Goal: Check status: Check status

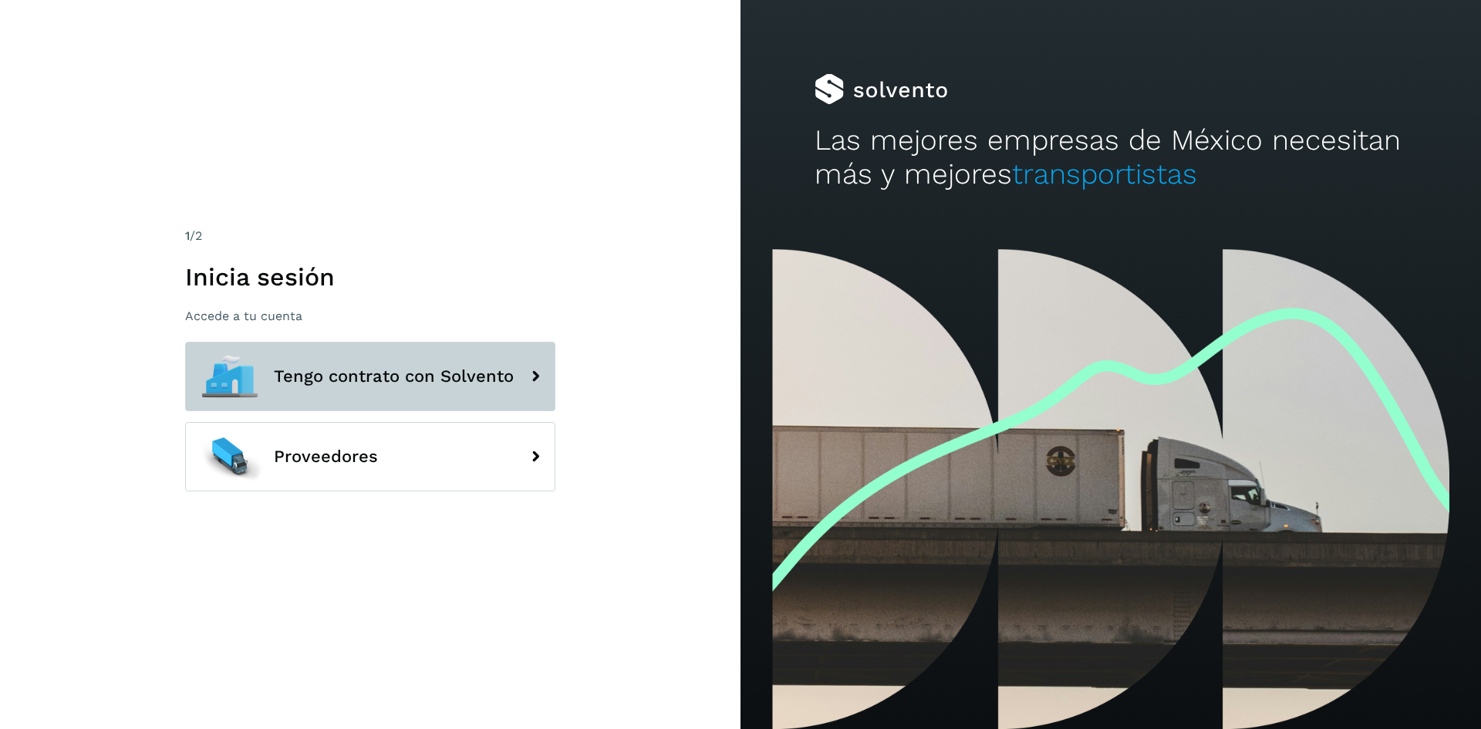
click at [468, 392] on button "Tengo contrato con Solvento" at bounding box center [370, 376] width 370 height 69
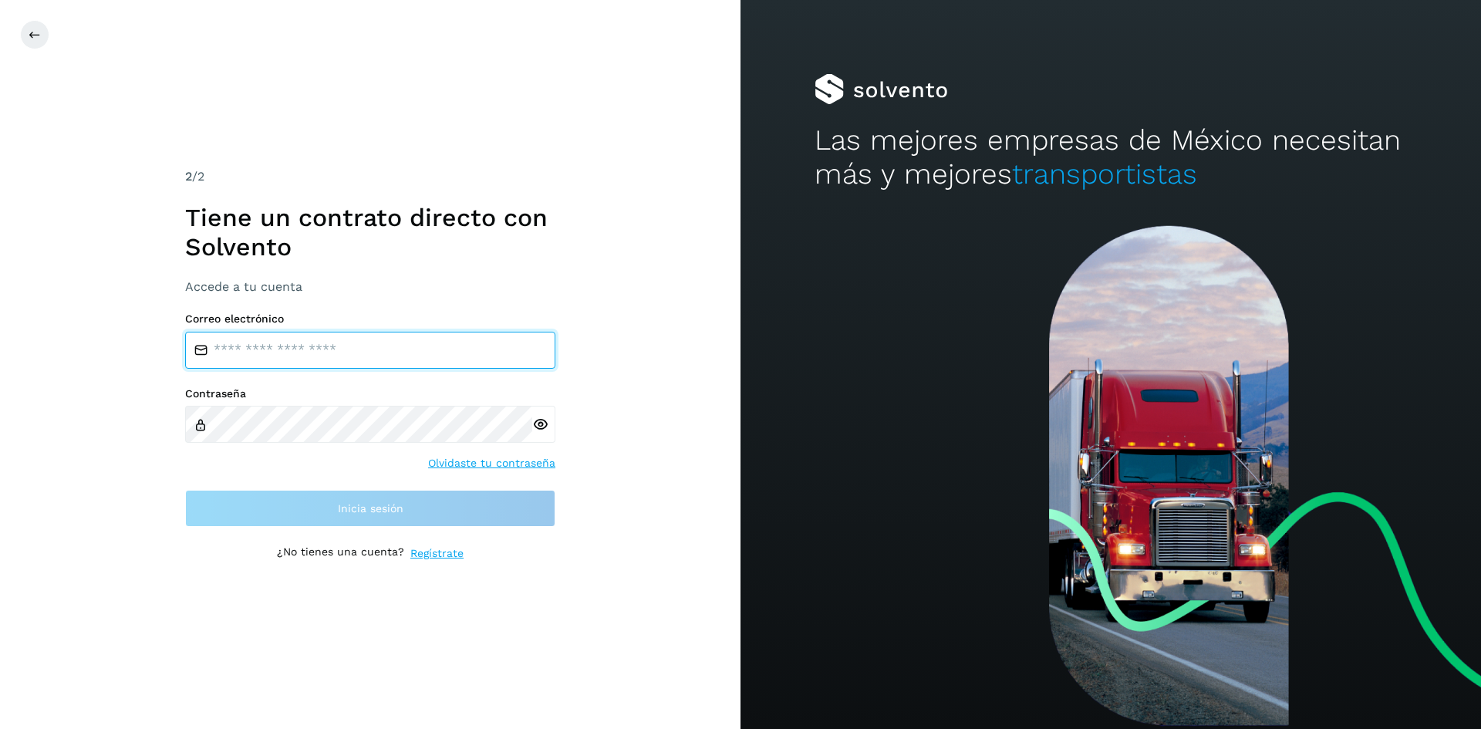
type input "**********"
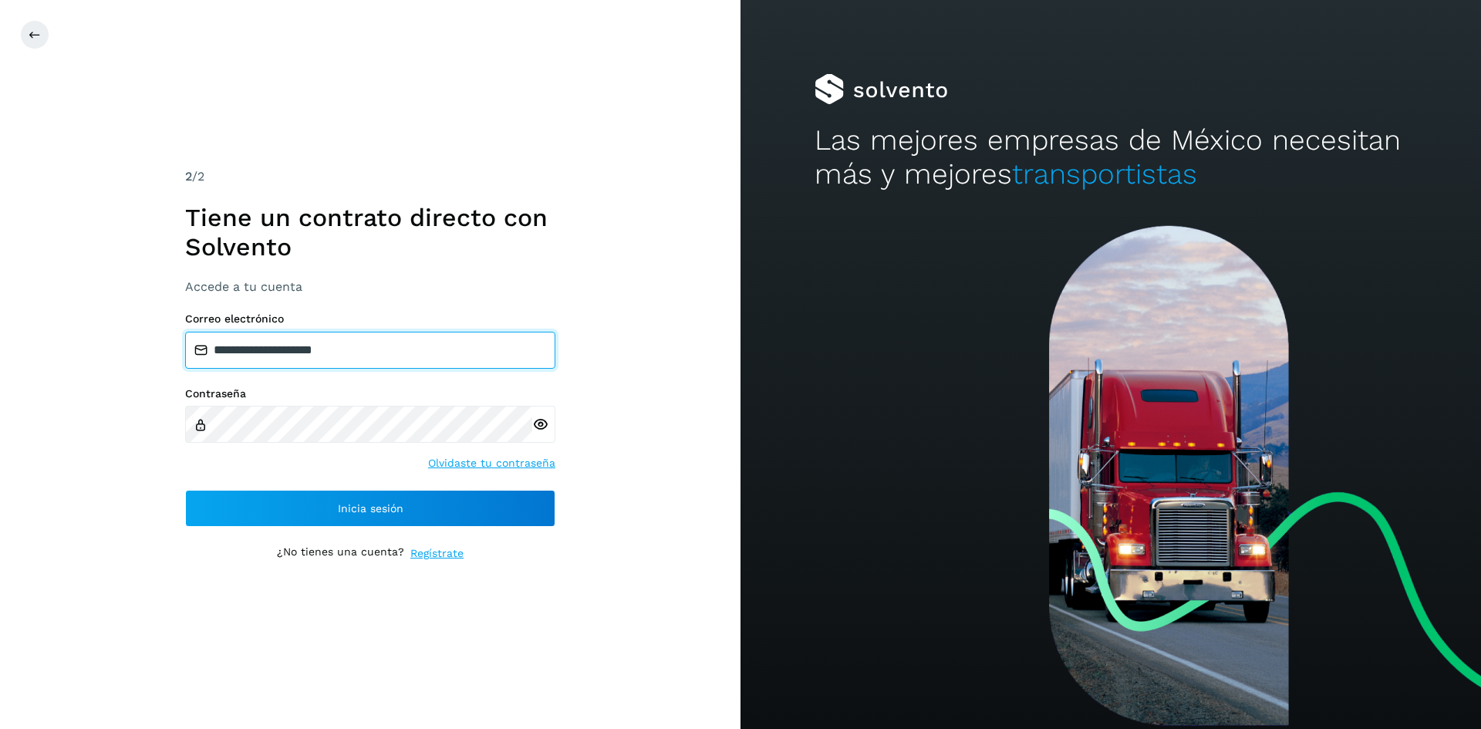
click at [375, 353] on input "**********" at bounding box center [370, 350] width 370 height 37
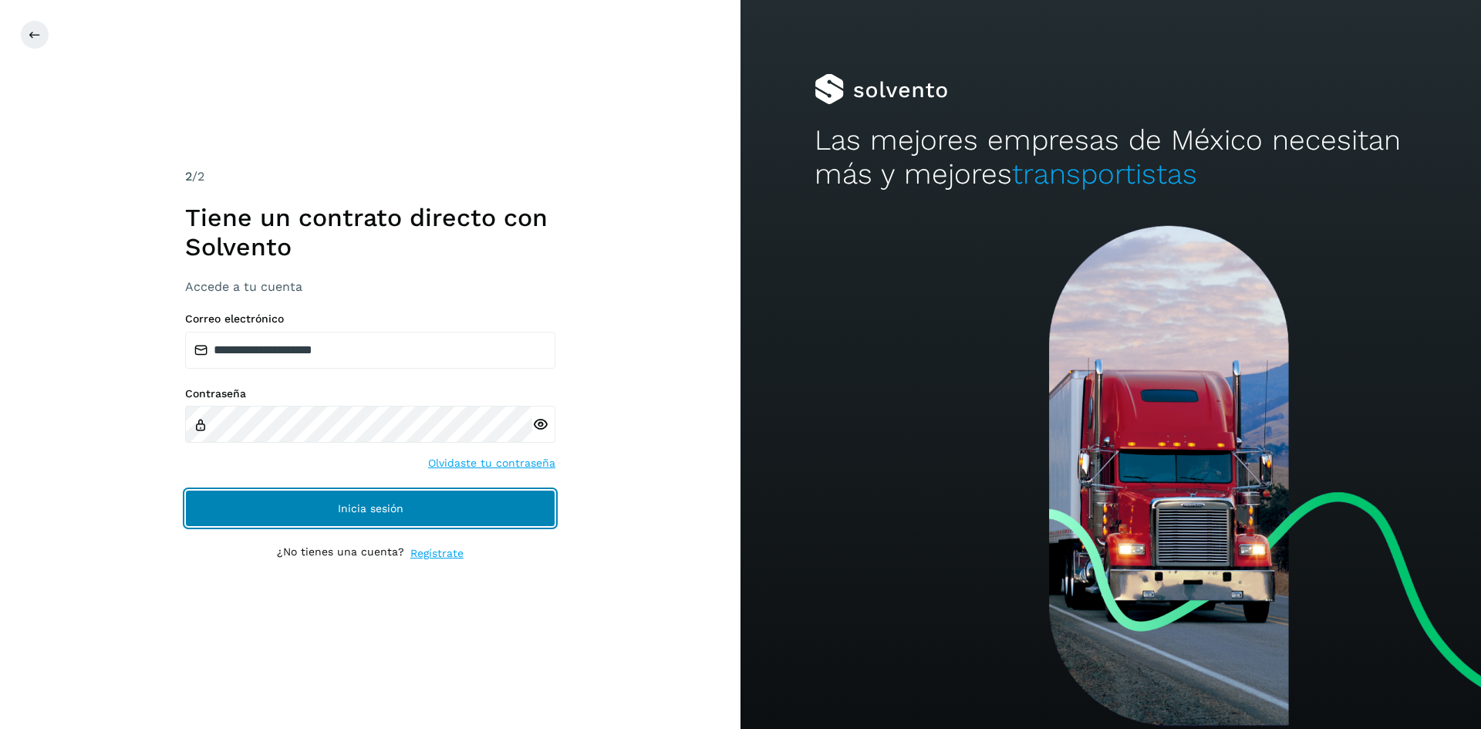
click at [411, 494] on button "Inicia sesión" at bounding box center [370, 508] width 370 height 37
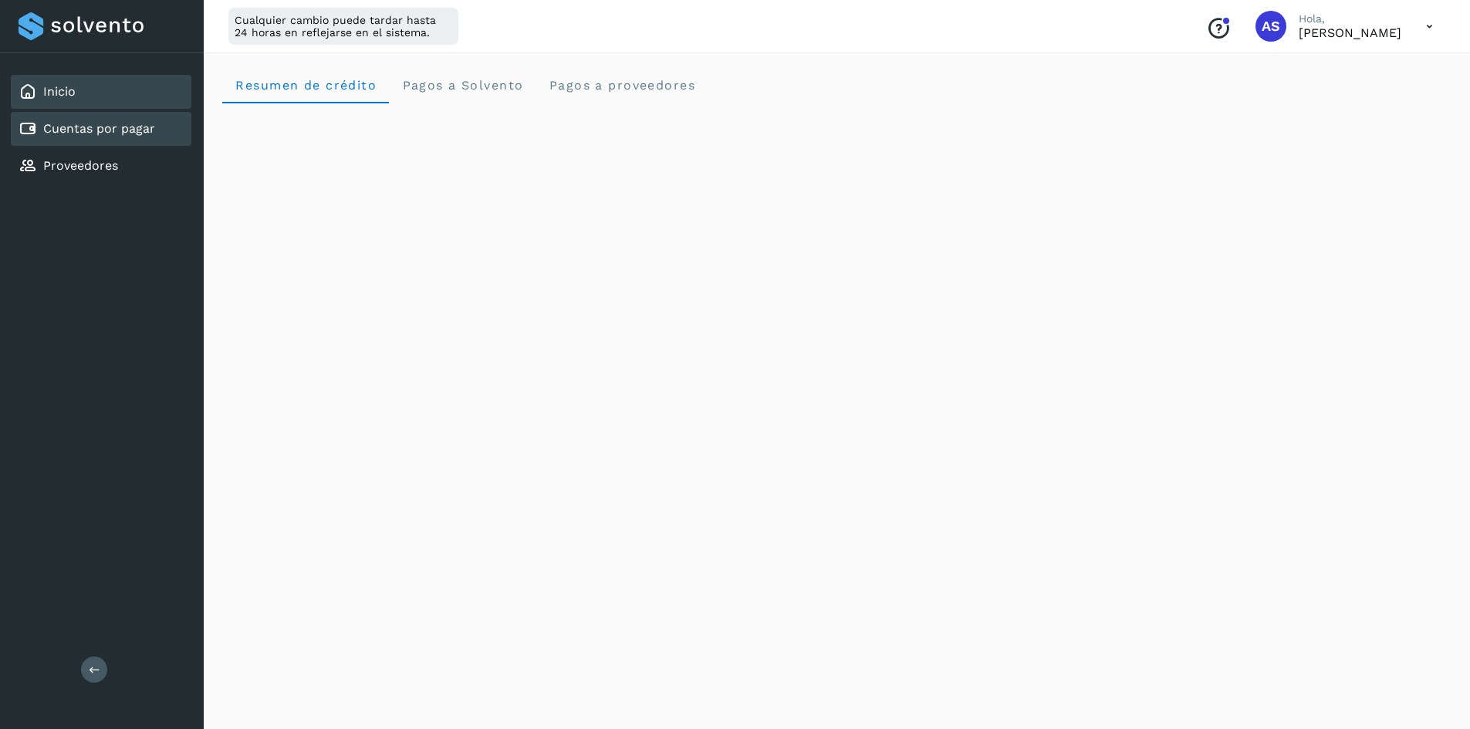
click at [155, 134] on div "Cuentas por pagar" at bounding box center [101, 129] width 181 height 34
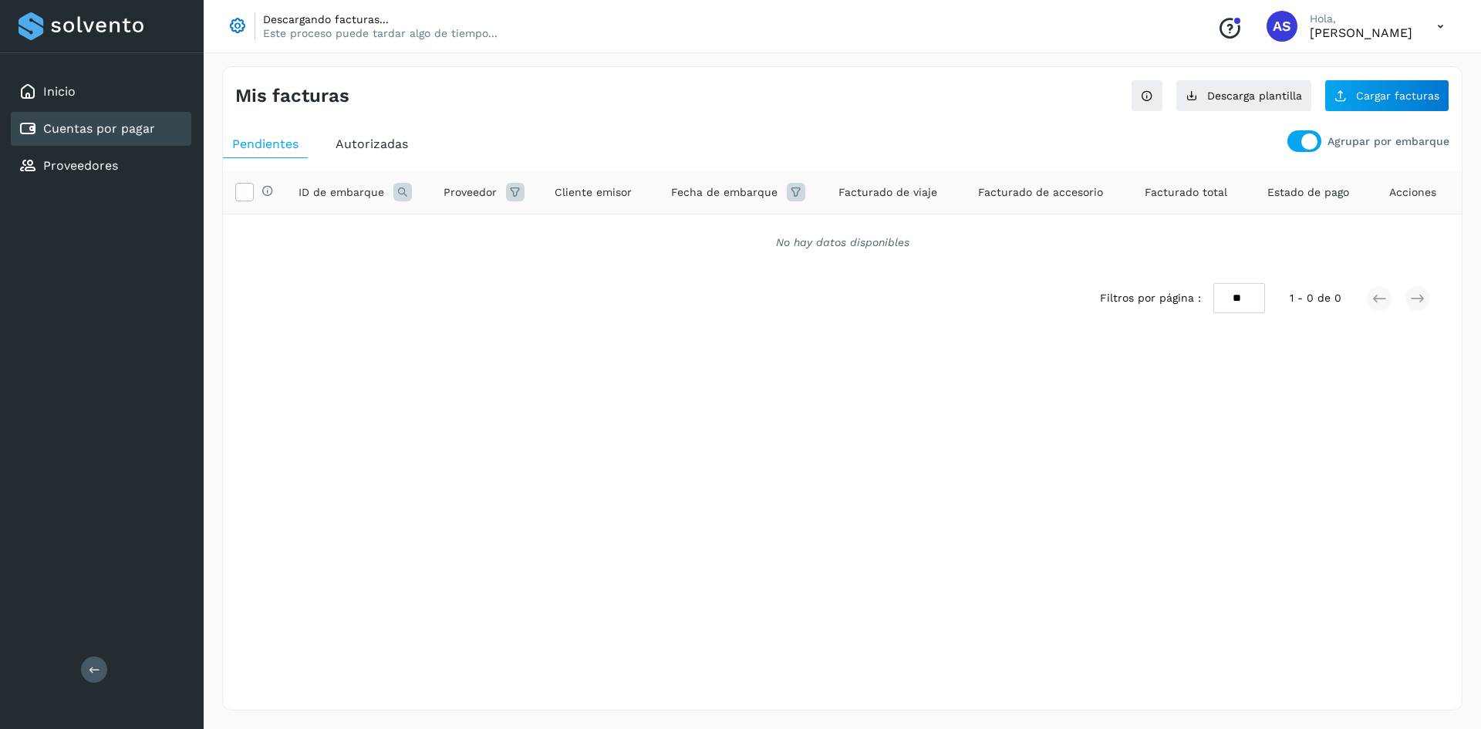
click at [353, 150] on span "Autorizadas" at bounding box center [372, 144] width 73 height 15
click at [266, 134] on div "Pendientes" at bounding box center [265, 144] width 85 height 28
click at [1299, 144] on div at bounding box center [1305, 141] width 34 height 22
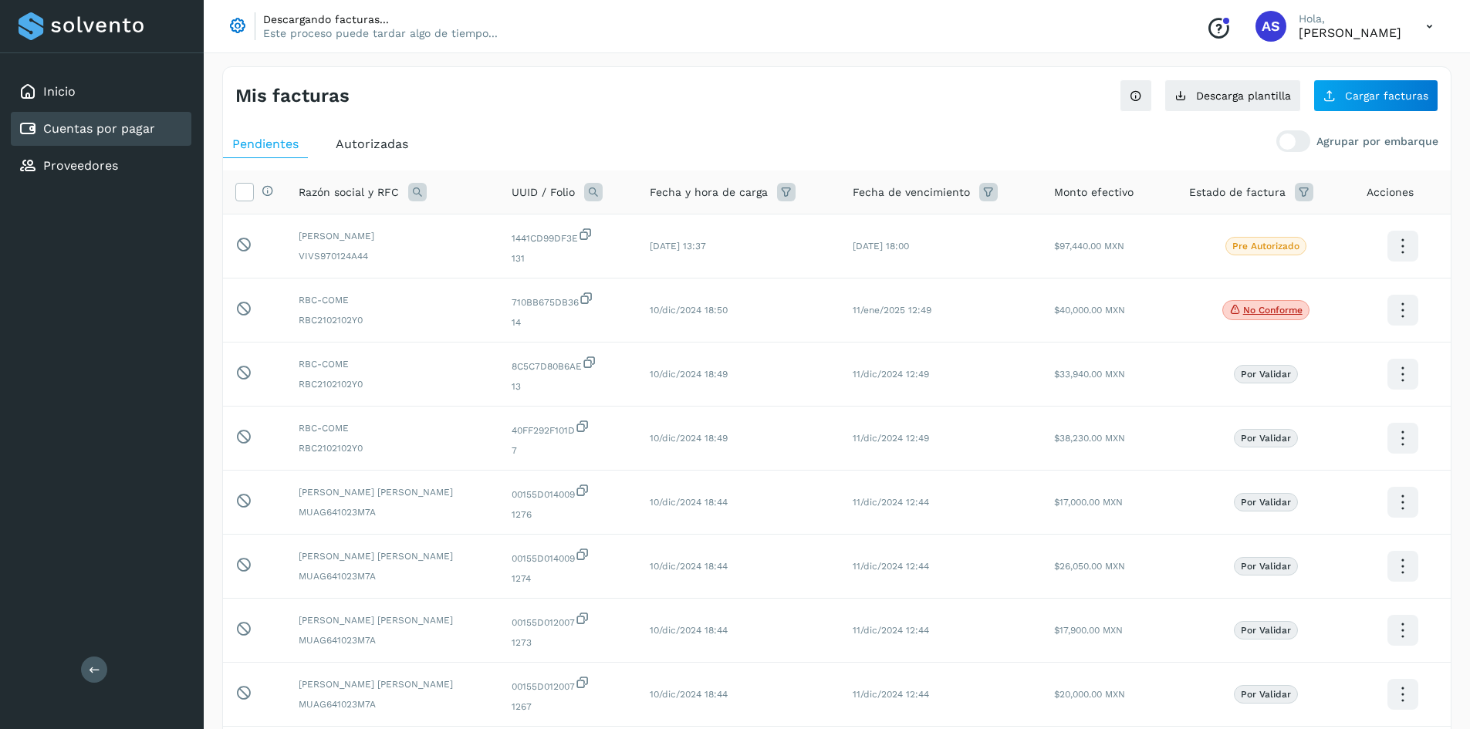
click at [1298, 187] on icon at bounding box center [1304, 192] width 19 height 19
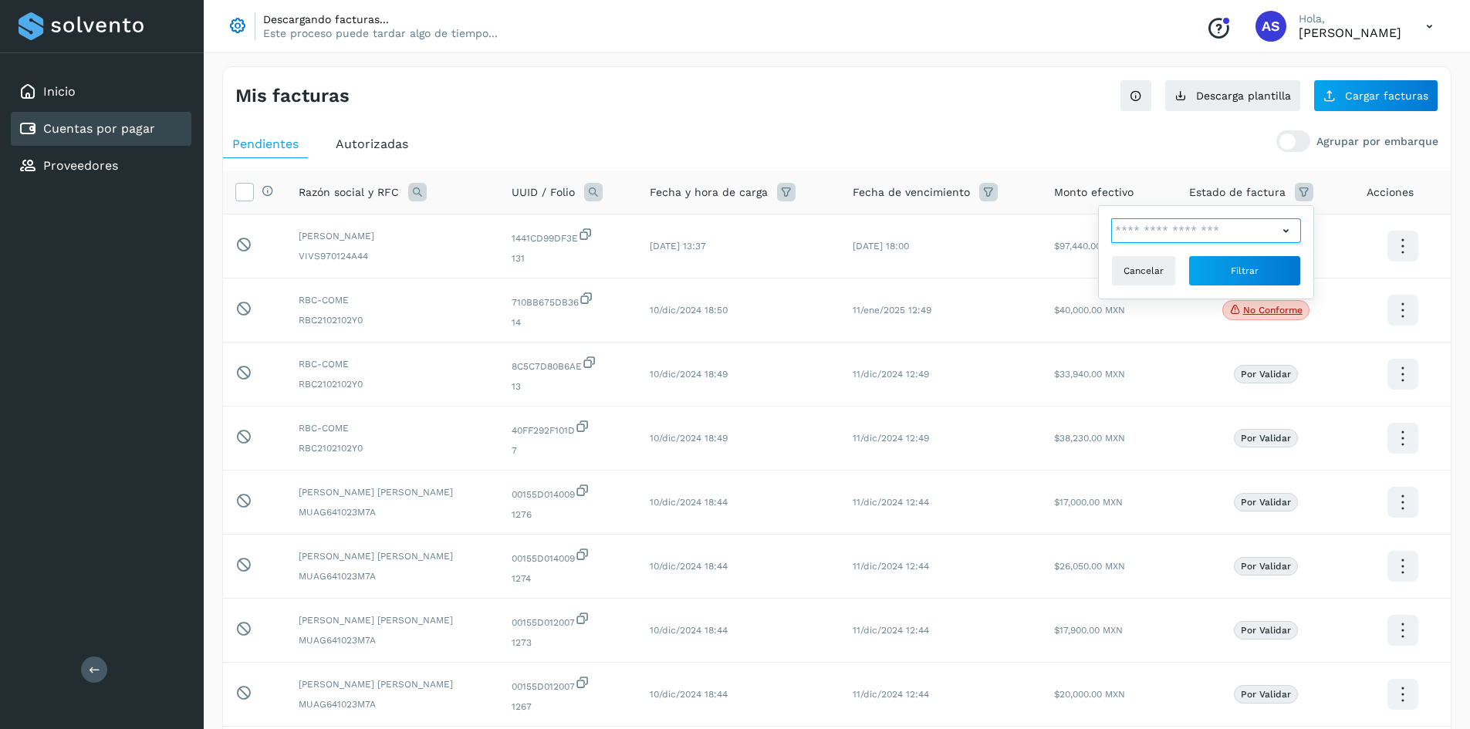
click at [1187, 225] on input "text" at bounding box center [1194, 230] width 167 height 25
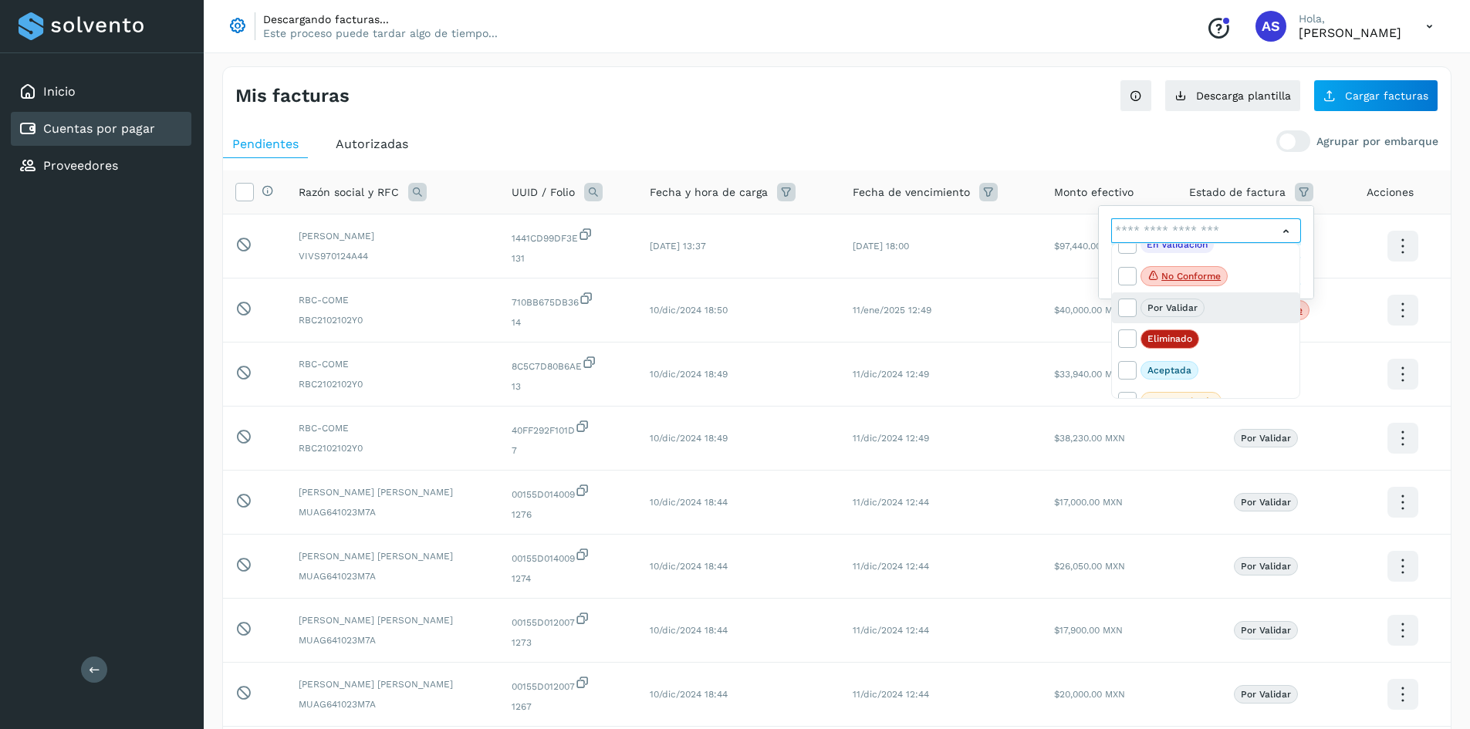
scroll to position [34, 0]
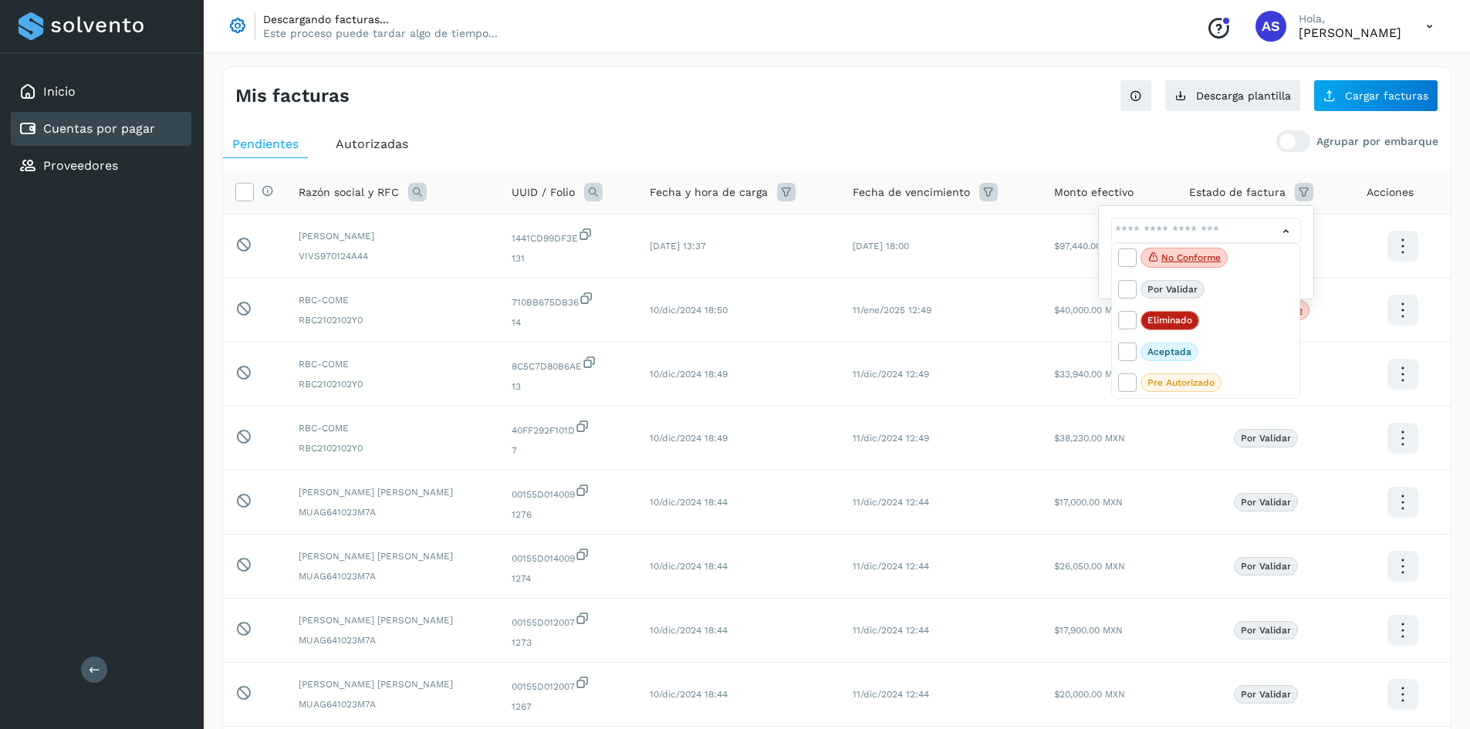
click at [907, 74] on div at bounding box center [735, 364] width 1470 height 729
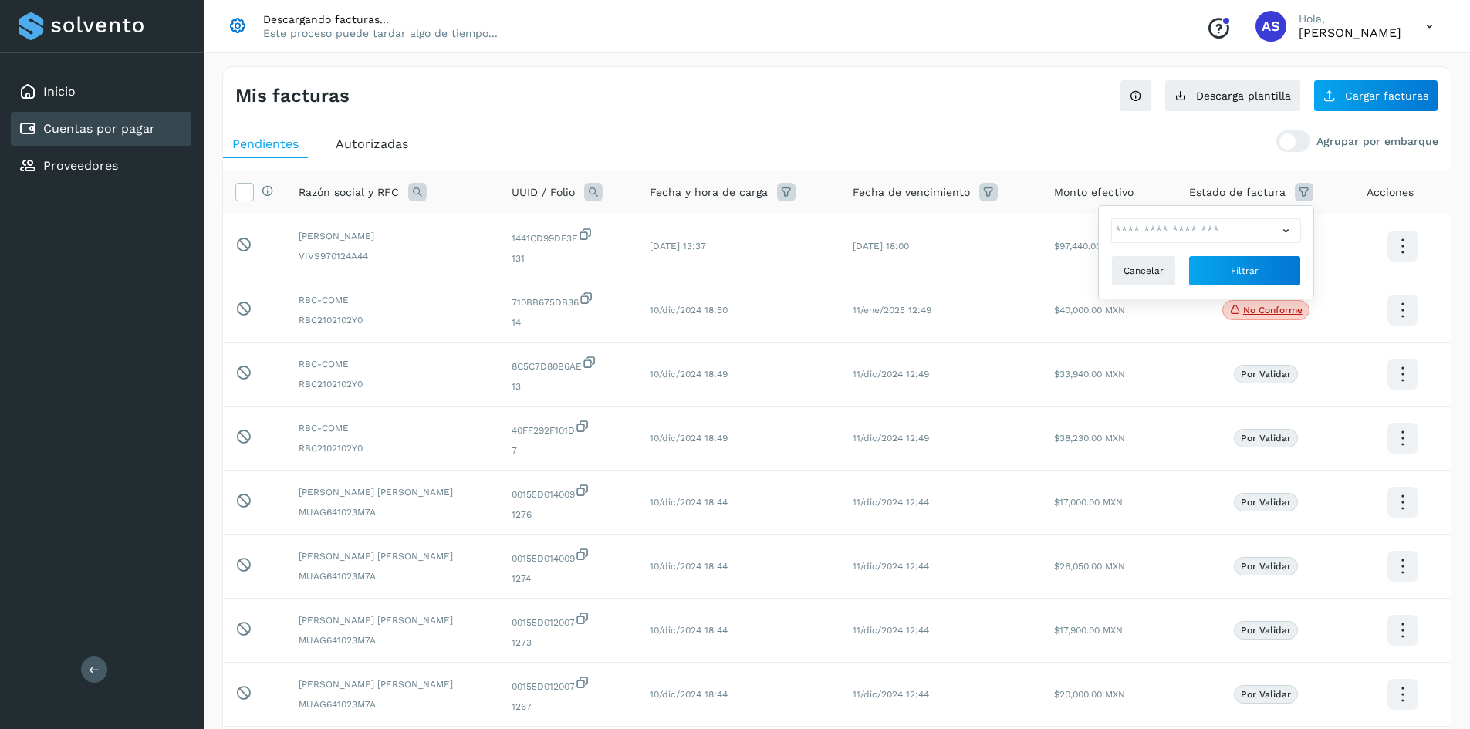
click at [687, 136] on ul "Pendientes Autorizadas" at bounding box center [837, 144] width 1228 height 28
click at [366, 146] on span "Autorizadas" at bounding box center [372, 144] width 73 height 15
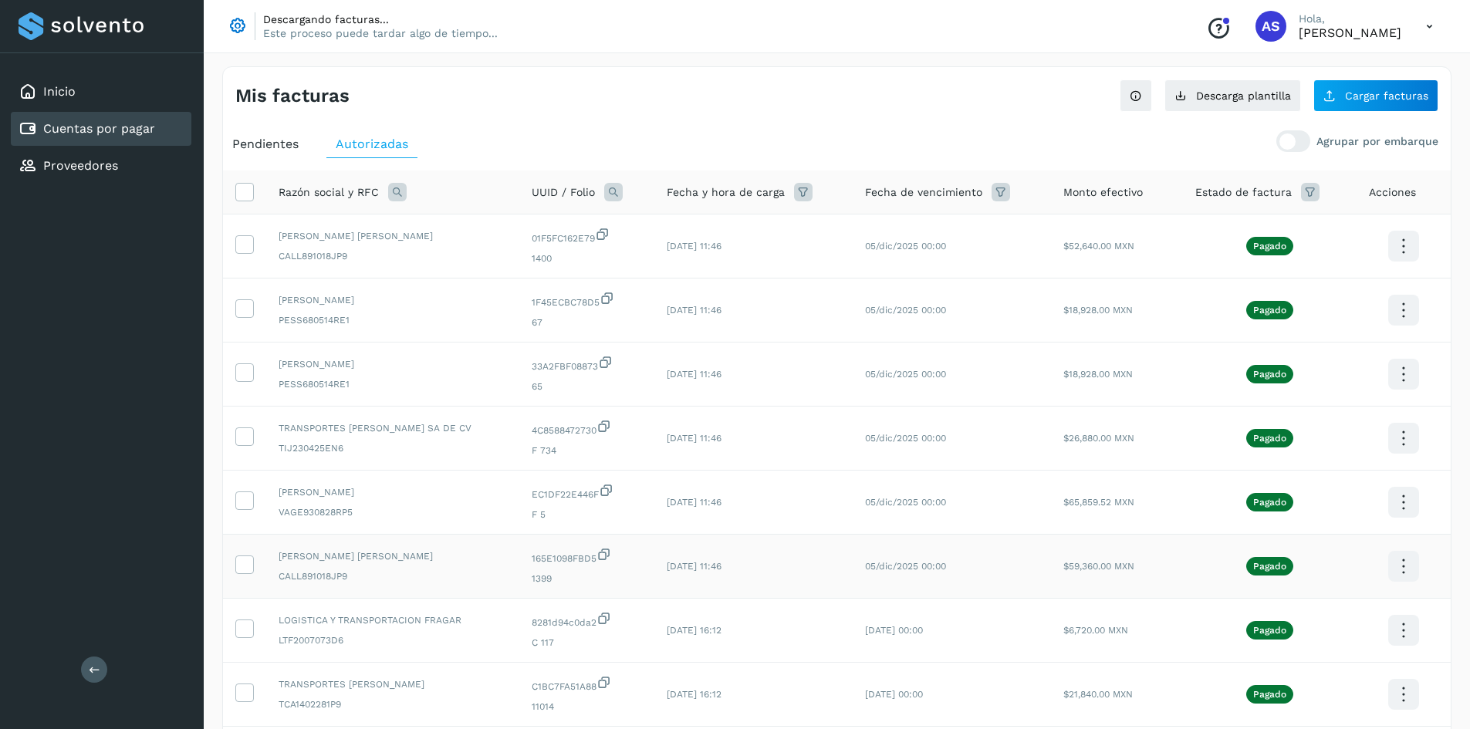
click at [1397, 562] on icon at bounding box center [1403, 567] width 36 height 36
click at [1316, 603] on button "CEP" at bounding box center [1327, 611] width 184 height 29
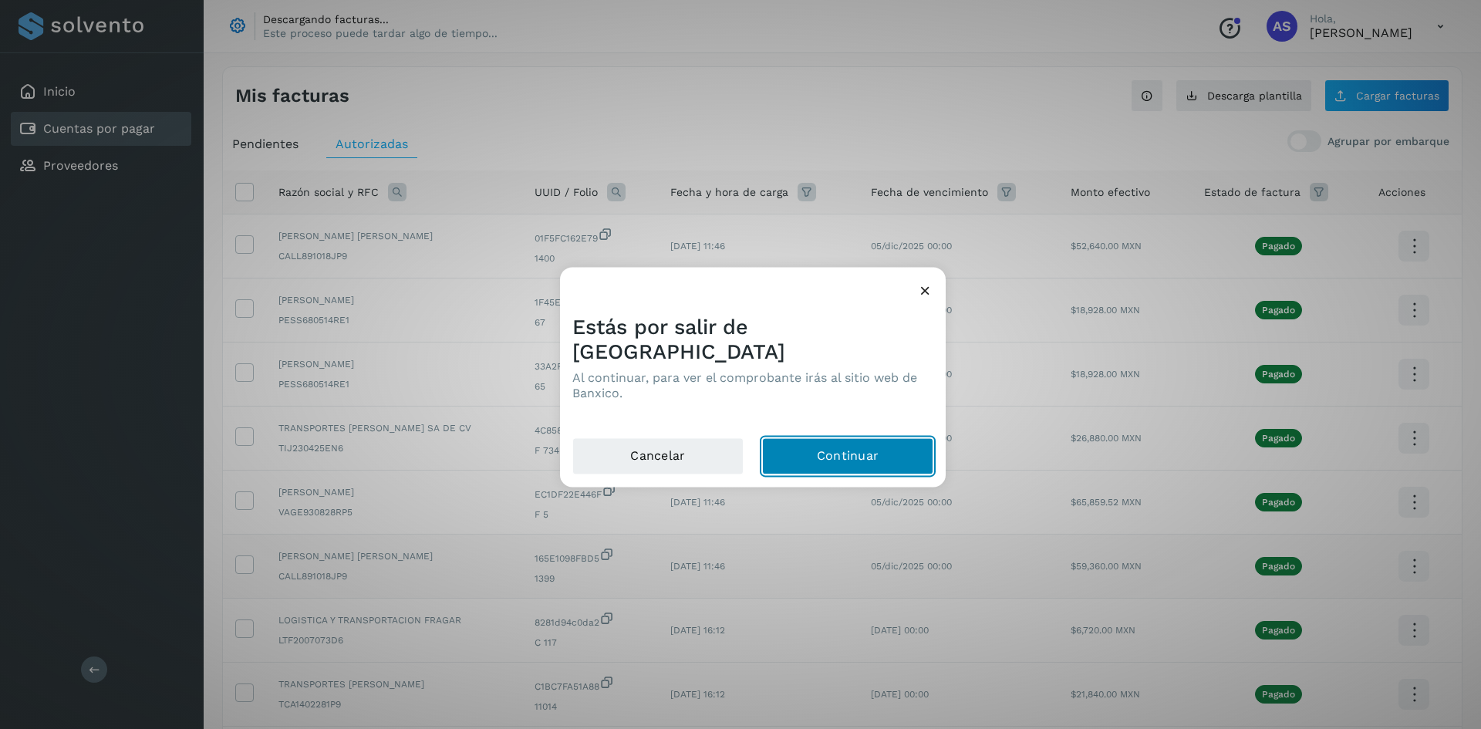
click at [866, 452] on button "Continuar" at bounding box center [847, 455] width 171 height 37
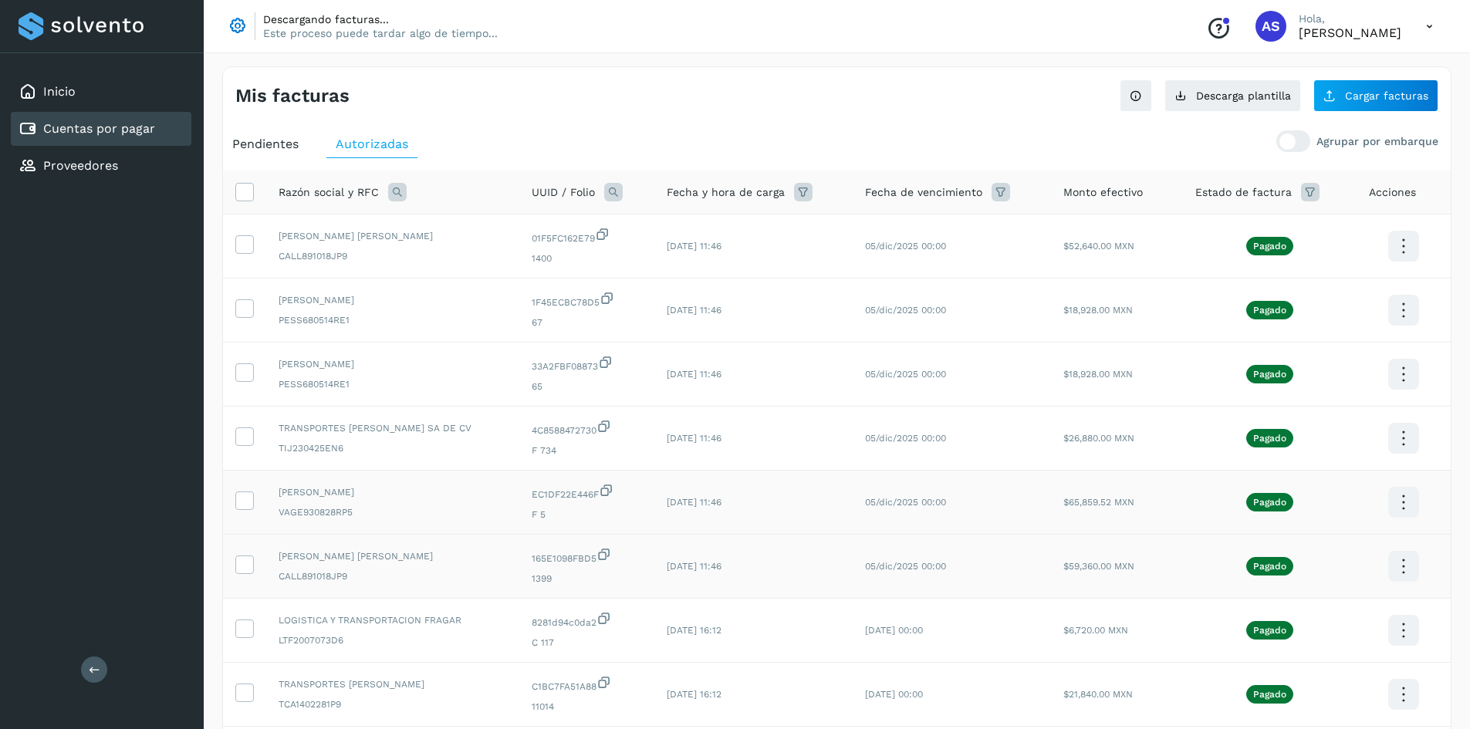
click at [1410, 505] on icon at bounding box center [1403, 503] width 36 height 36
click at [1346, 551] on button "CEP" at bounding box center [1327, 547] width 184 height 29
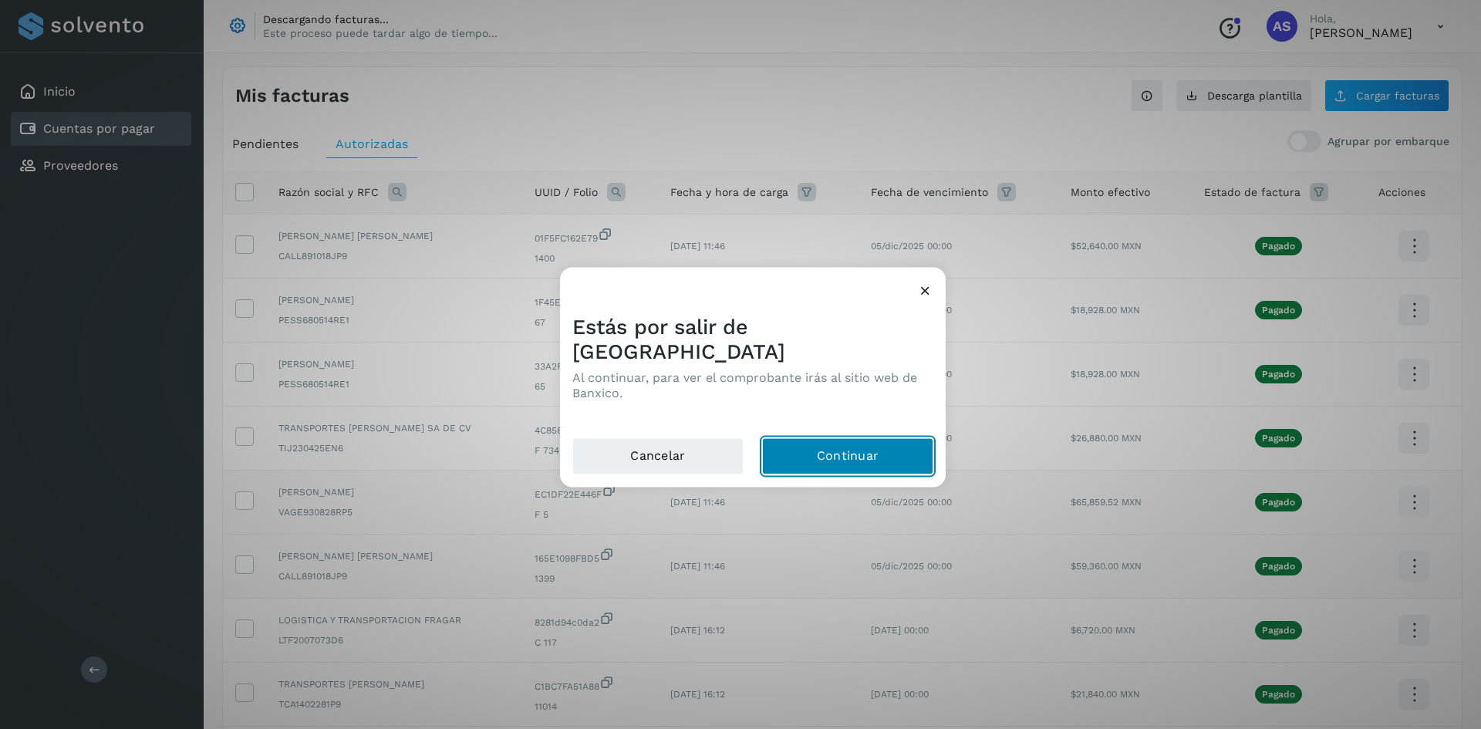
click at [896, 440] on button "Continuar" at bounding box center [847, 455] width 171 height 37
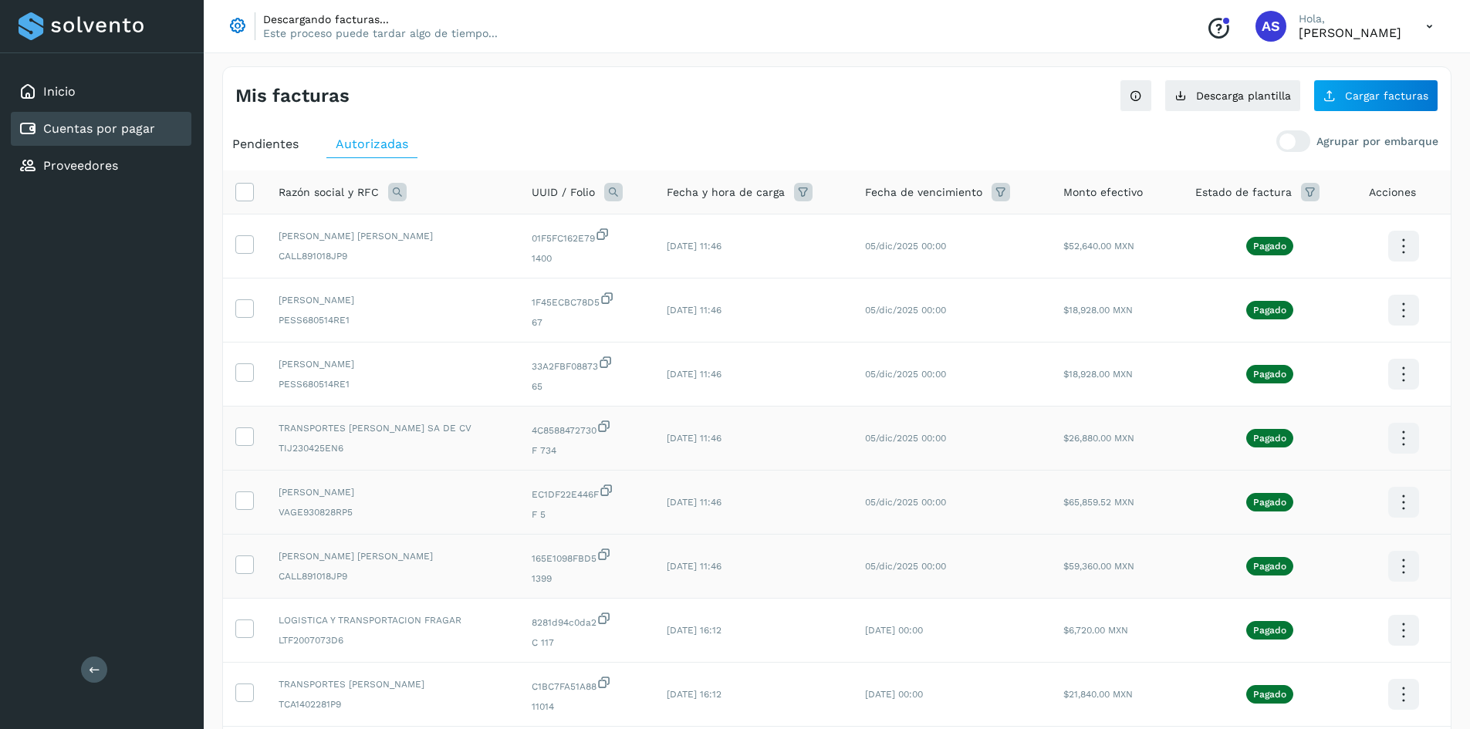
click at [1397, 444] on icon at bounding box center [1403, 439] width 36 height 36
click at [1311, 488] on button "CEP" at bounding box center [1327, 483] width 184 height 29
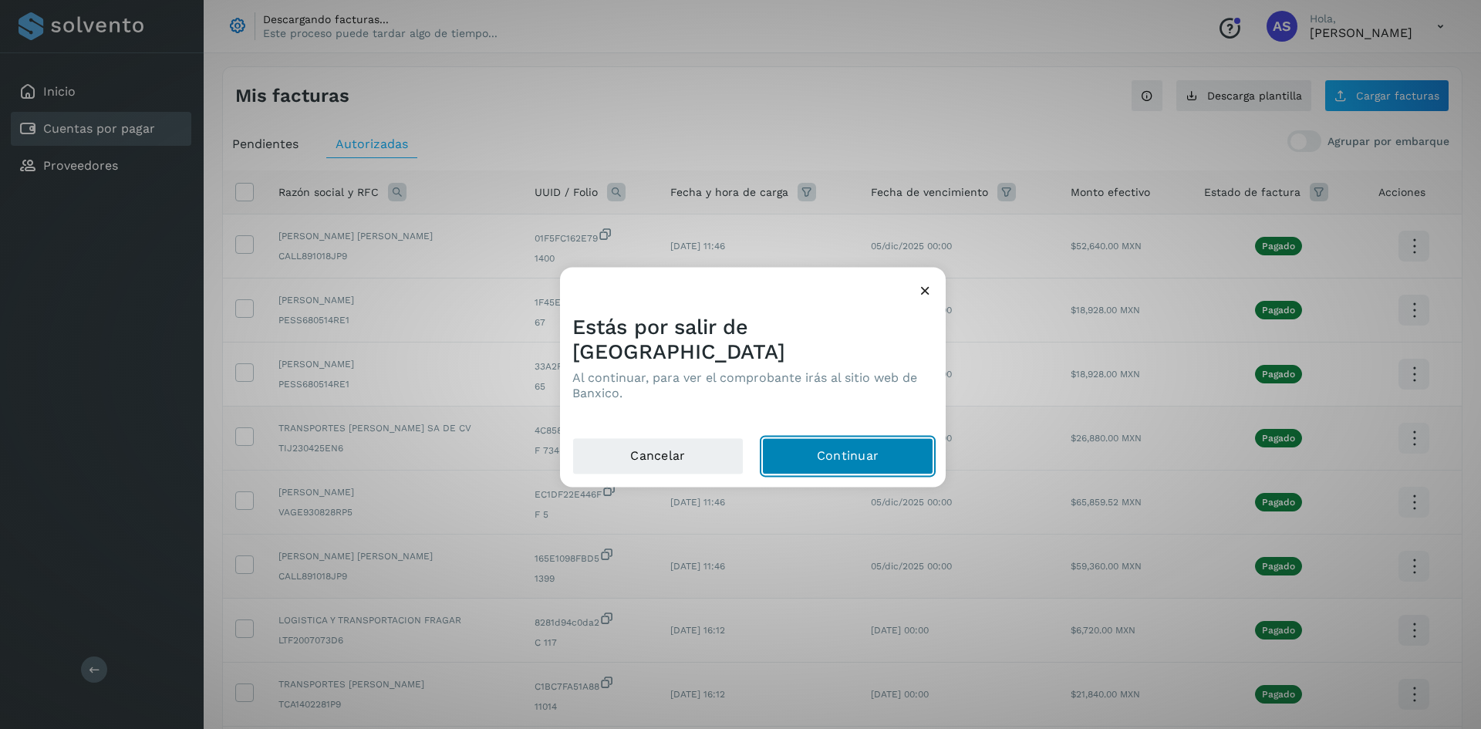
click at [790, 445] on button "Continuar" at bounding box center [847, 455] width 171 height 37
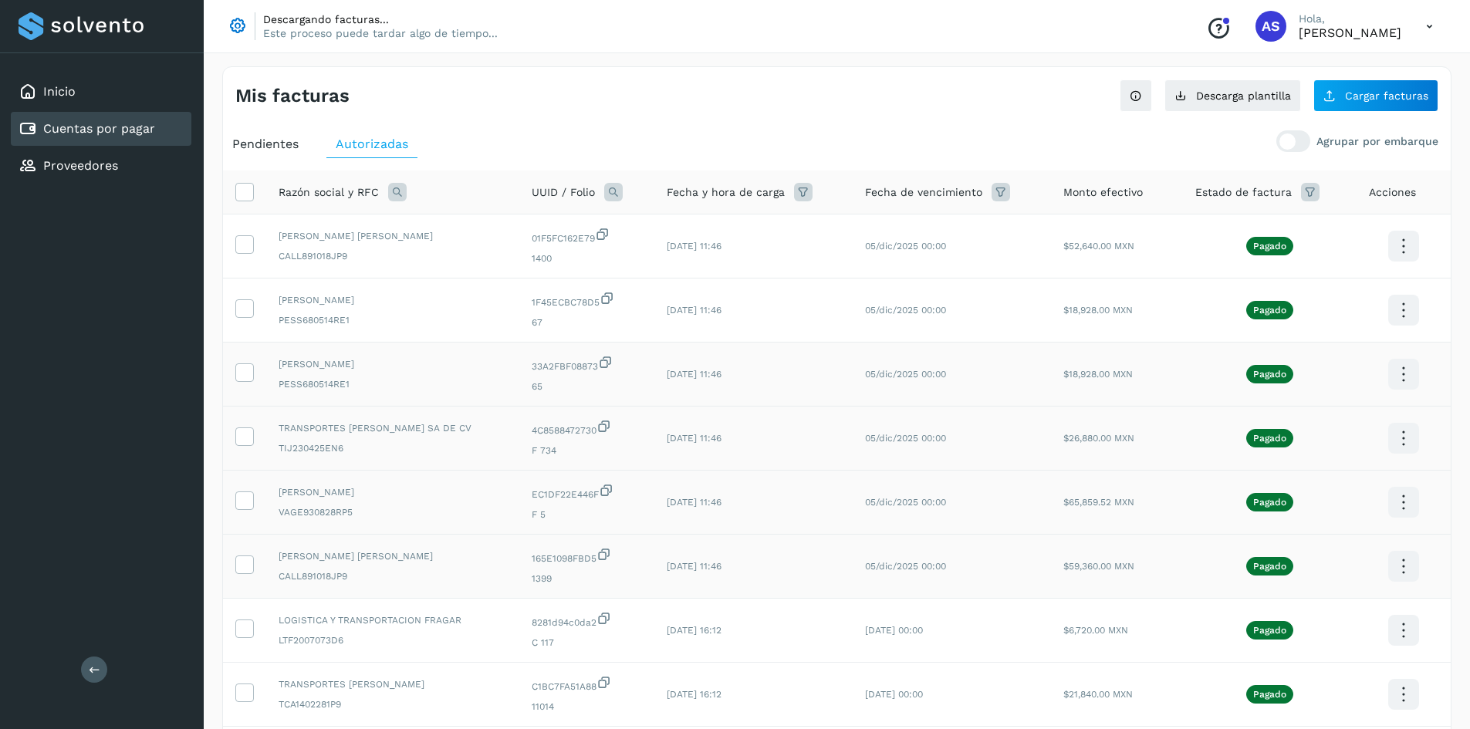
click at [1407, 387] on icon at bounding box center [1403, 374] width 36 height 36
click at [1322, 410] on button "CEP" at bounding box center [1327, 419] width 184 height 29
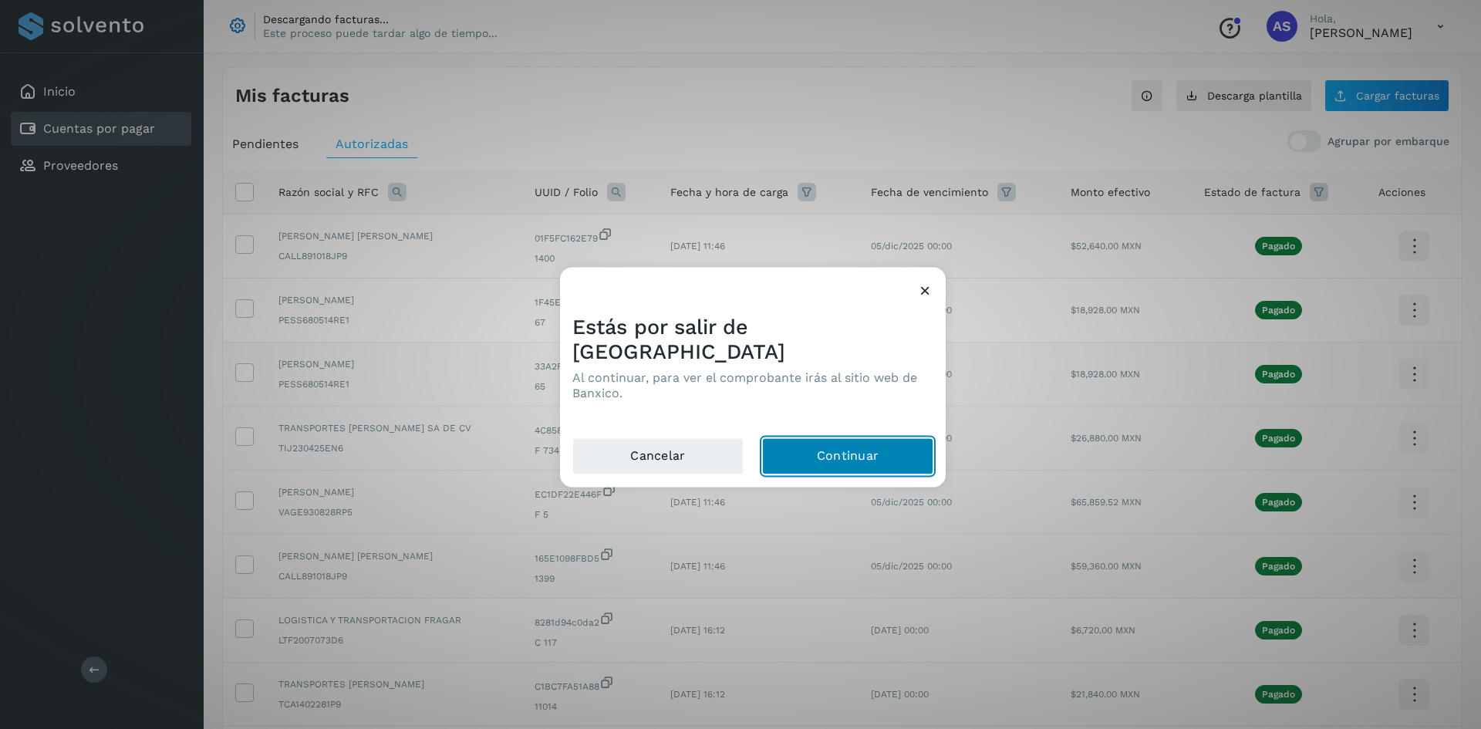
click at [819, 442] on button "Continuar" at bounding box center [847, 455] width 171 height 37
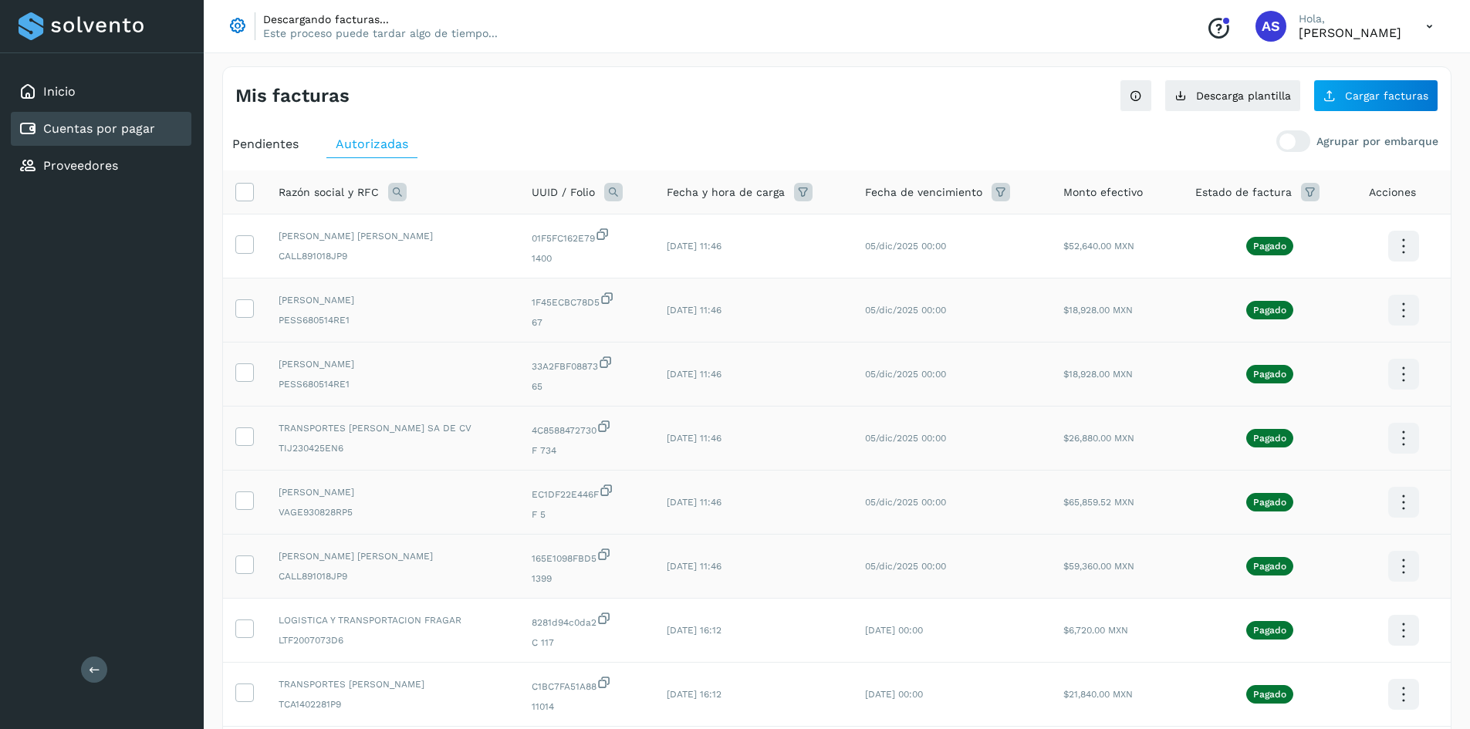
click at [1405, 315] on icon at bounding box center [1403, 310] width 36 height 36
click at [1349, 346] on button "CEP" at bounding box center [1327, 355] width 184 height 29
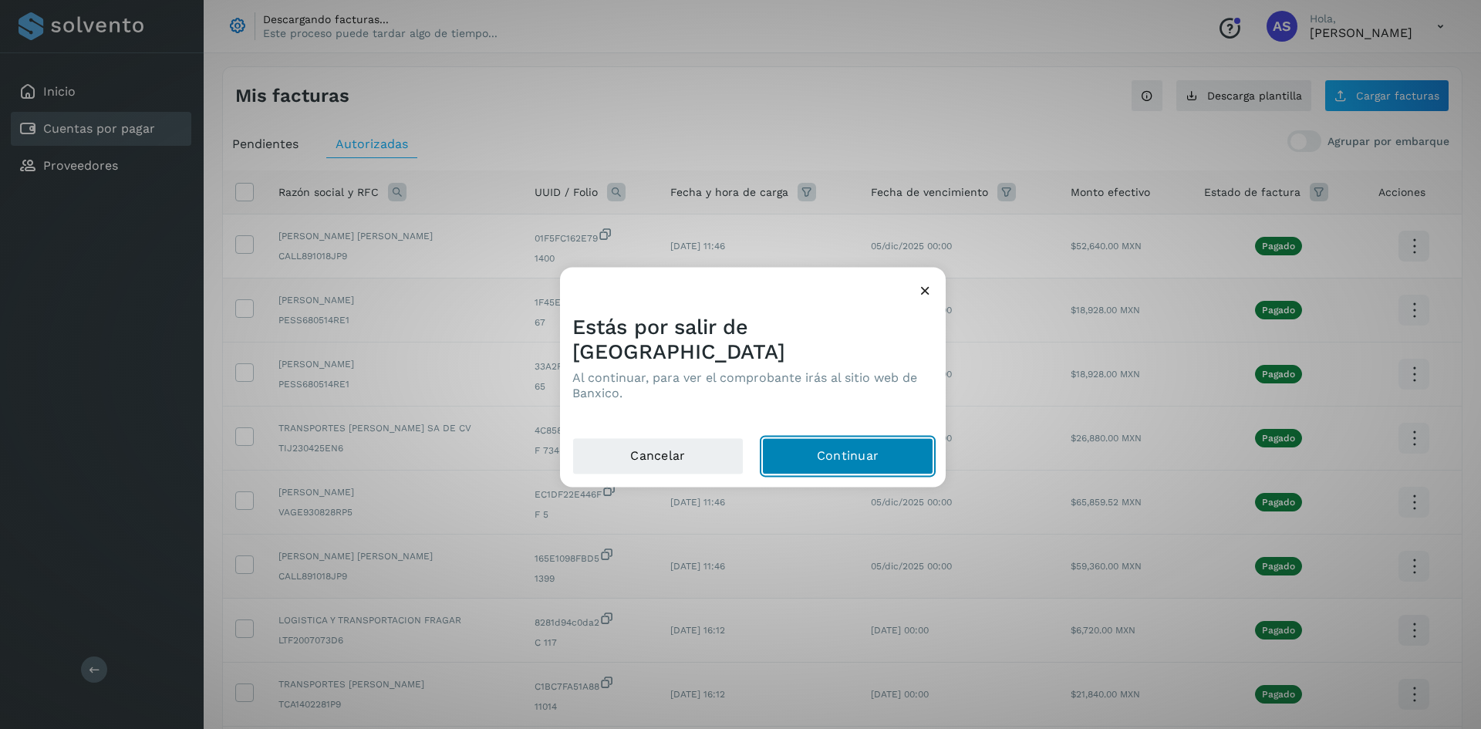
click at [897, 440] on button "Continuar" at bounding box center [847, 455] width 171 height 37
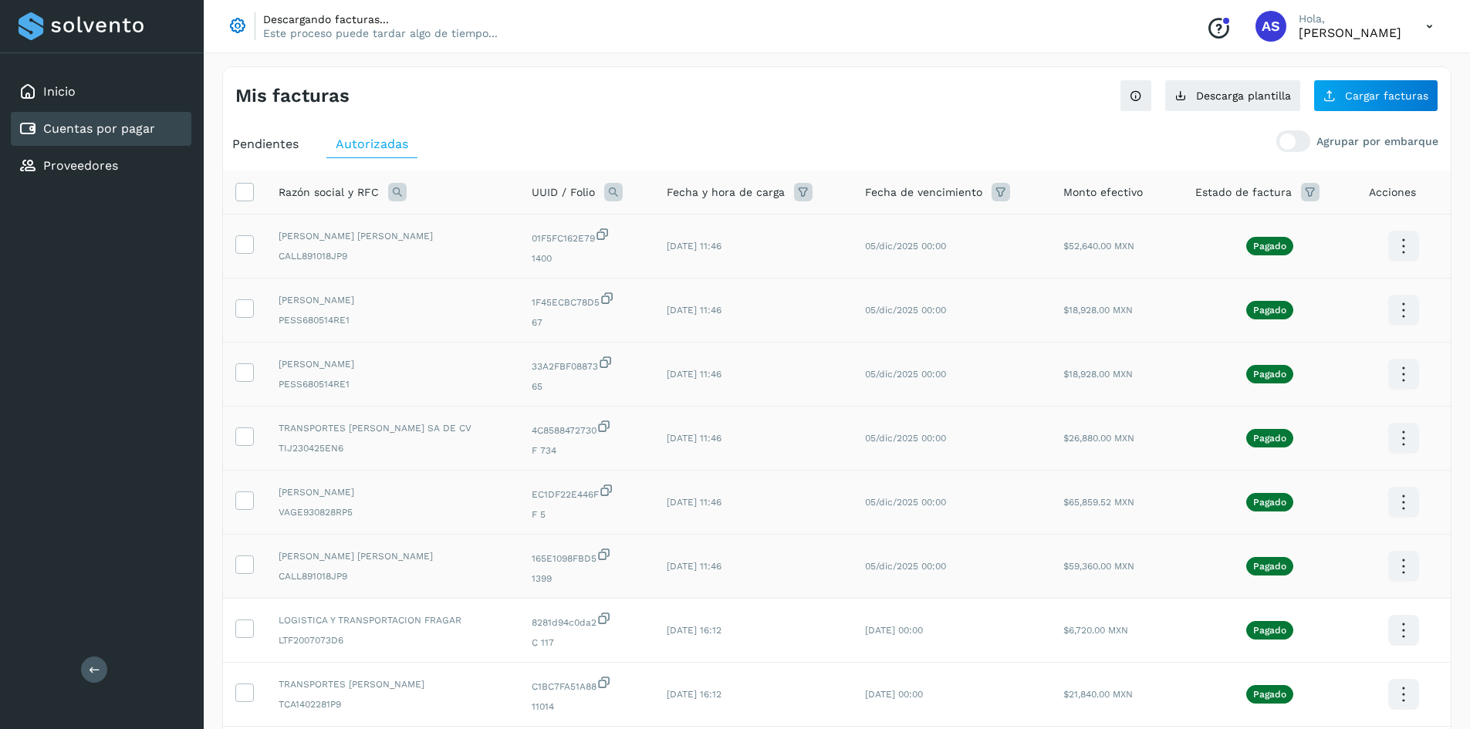
click at [1404, 242] on icon at bounding box center [1403, 246] width 36 height 36
click at [1326, 294] on button "CEP" at bounding box center [1327, 291] width 184 height 29
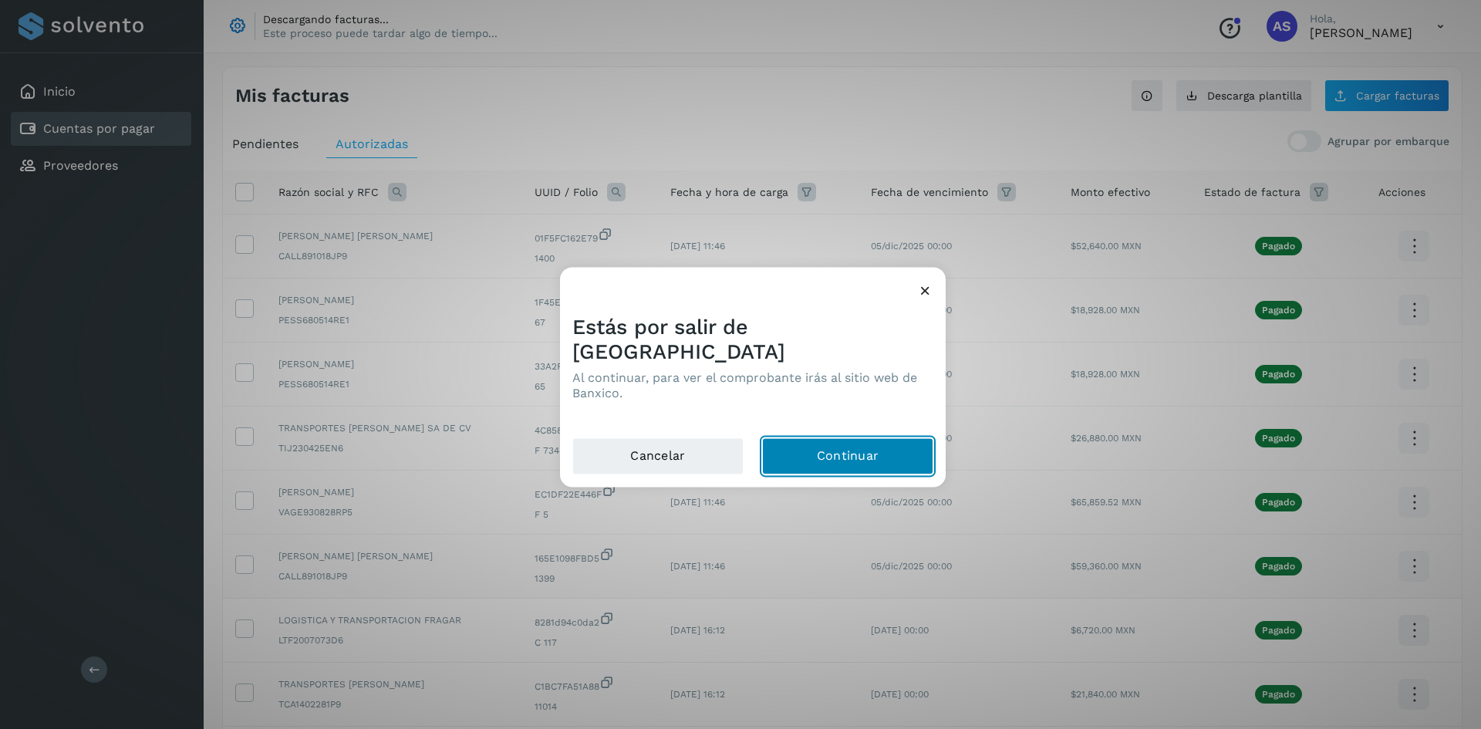
click at [849, 437] on button "Continuar" at bounding box center [847, 455] width 171 height 37
